Goal: Download file/media

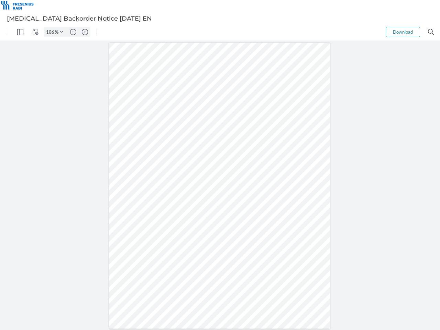
click at [20, 32] on img "Panel" at bounding box center [20, 32] width 6 height 6
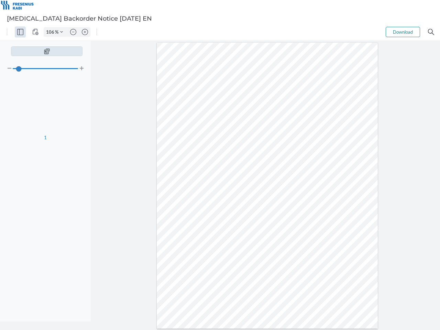
click at [35, 32] on img "View Controls" at bounding box center [35, 32] width 6 height 6
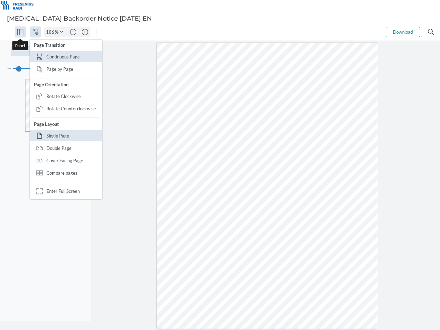
click at [51, 32] on input "106" at bounding box center [49, 32] width 11 height 6
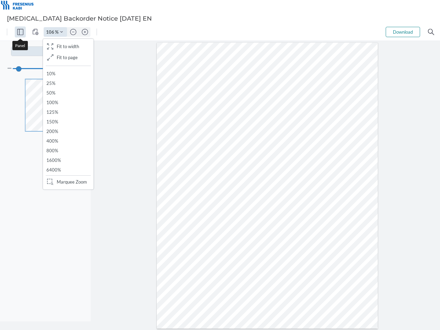
click at [62, 32] on img "Zoom Controls" at bounding box center [61, 32] width 3 height 3
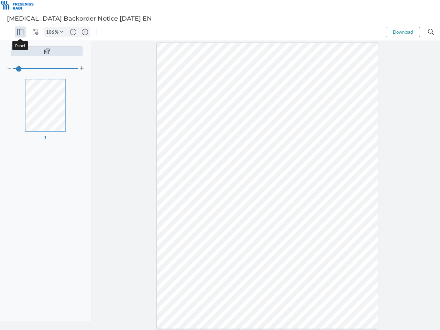
click at [73, 32] on img "Zoom out" at bounding box center [73, 32] width 6 height 6
click at [85, 32] on img "Zoom in" at bounding box center [85, 32] width 6 height 6
type input "106"
click at [403, 32] on button "Download" at bounding box center [403, 32] width 34 height 10
